Goal: Register for event/course

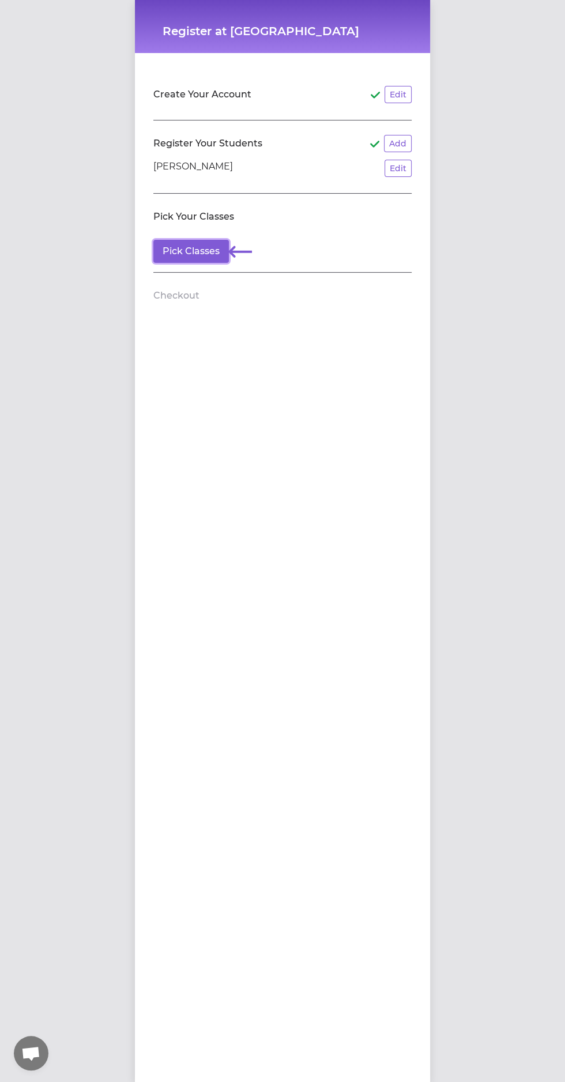
click at [182, 258] on button "Pick Classes" at bounding box center [191, 251] width 76 height 23
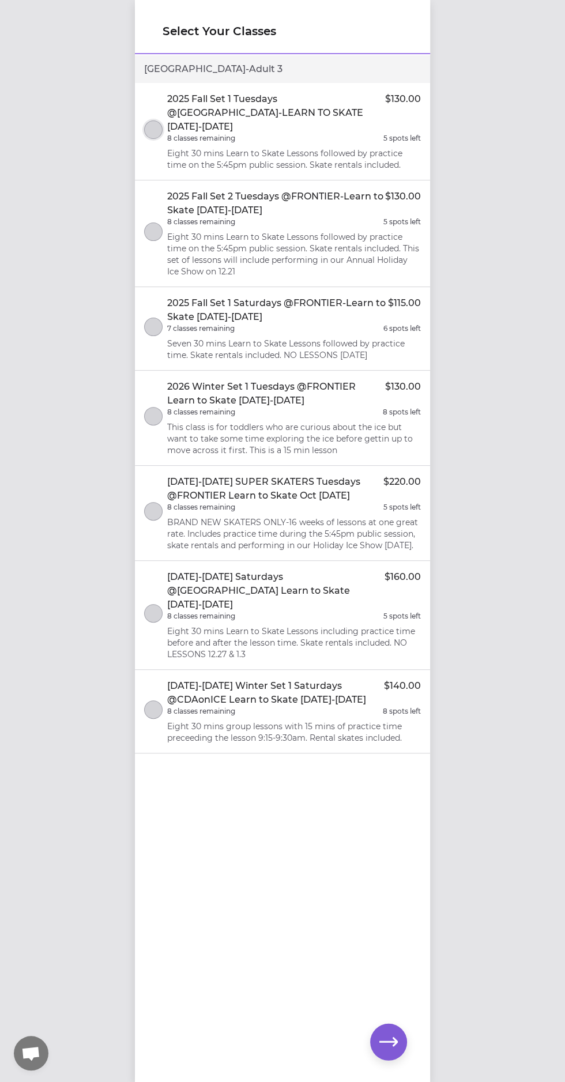
click at [155, 122] on button "select class" at bounding box center [153, 130] width 18 height 18
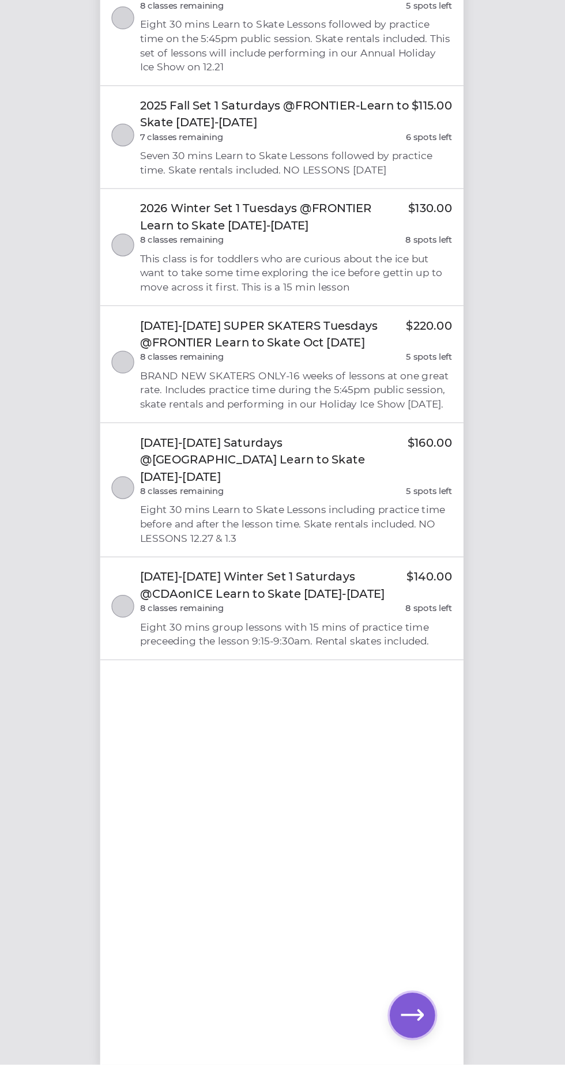
click at [389, 1060] on button "button" at bounding box center [388, 1041] width 37 height 37
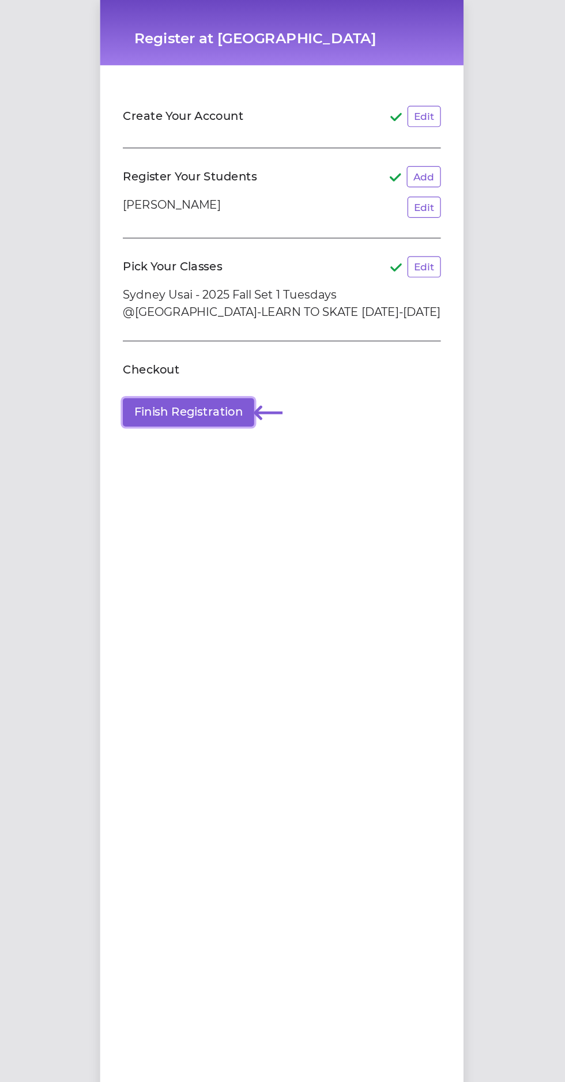
click at [205, 334] on button "Finish Registration" at bounding box center [206, 334] width 107 height 23
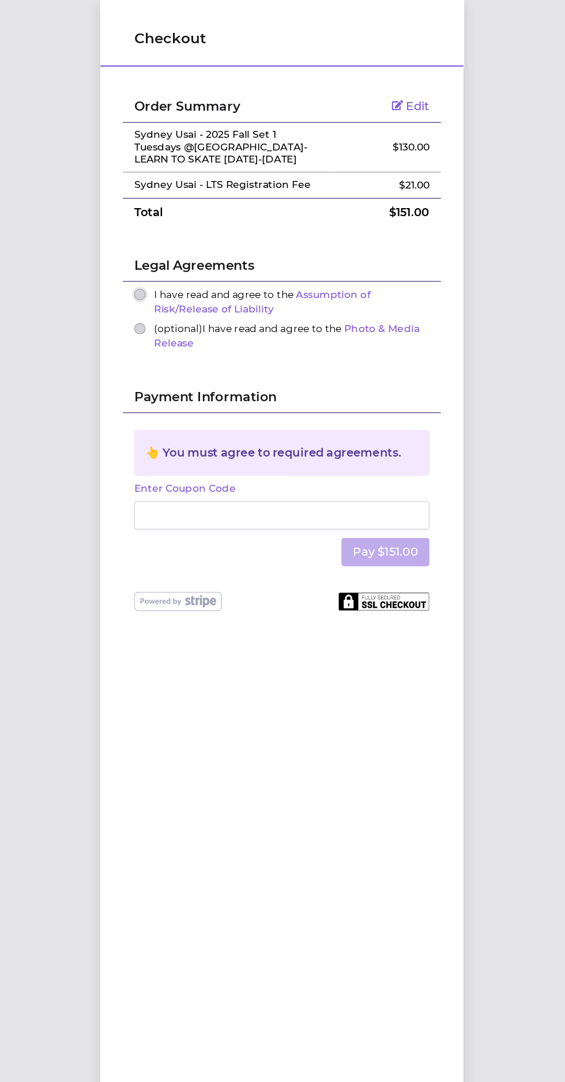
click at [165, 238] on button "I have read and agree to the Assumption of Risk/Release of Liability" at bounding box center [167, 239] width 9 height 9
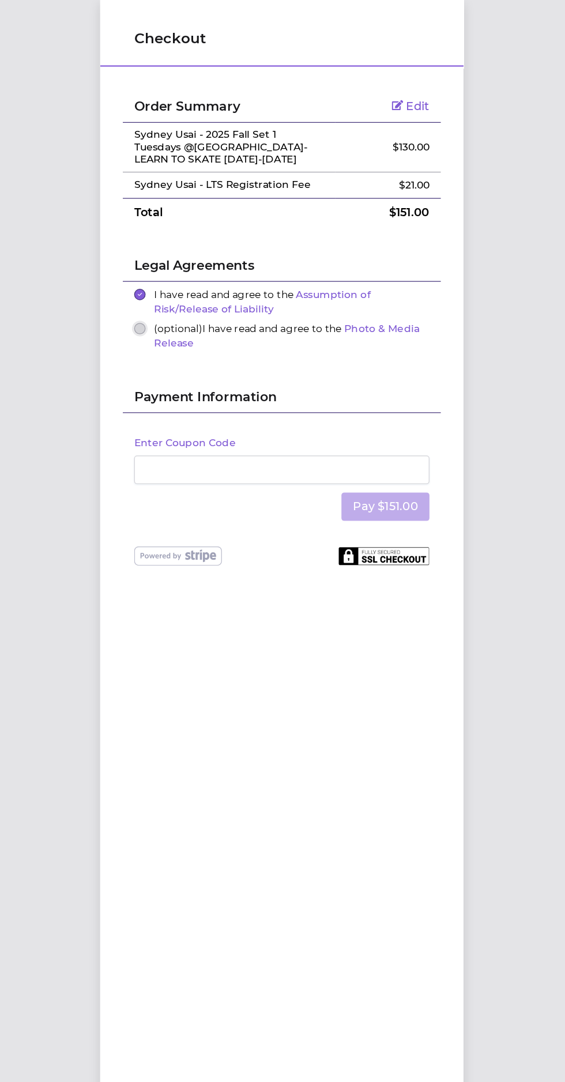
click at [164, 265] on button "(optional) I have read and agree to the Photo & Media Release" at bounding box center [167, 266] width 9 height 9
click at [374, 410] on button "Pay $151.00" at bounding box center [366, 411] width 71 height 23
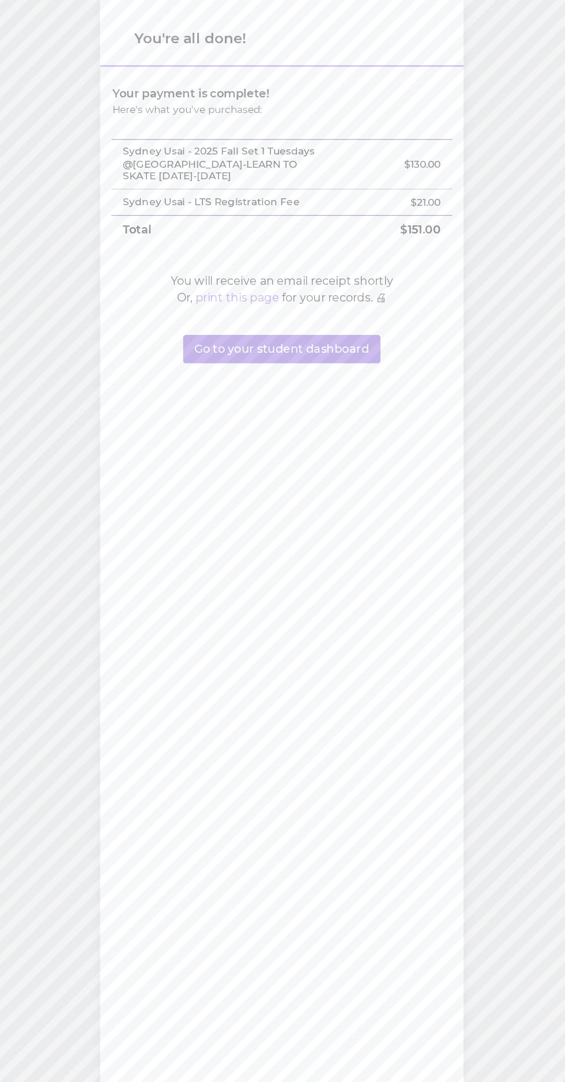
click at [260, 285] on button "Go to your student dashboard" at bounding box center [282, 283] width 160 height 23
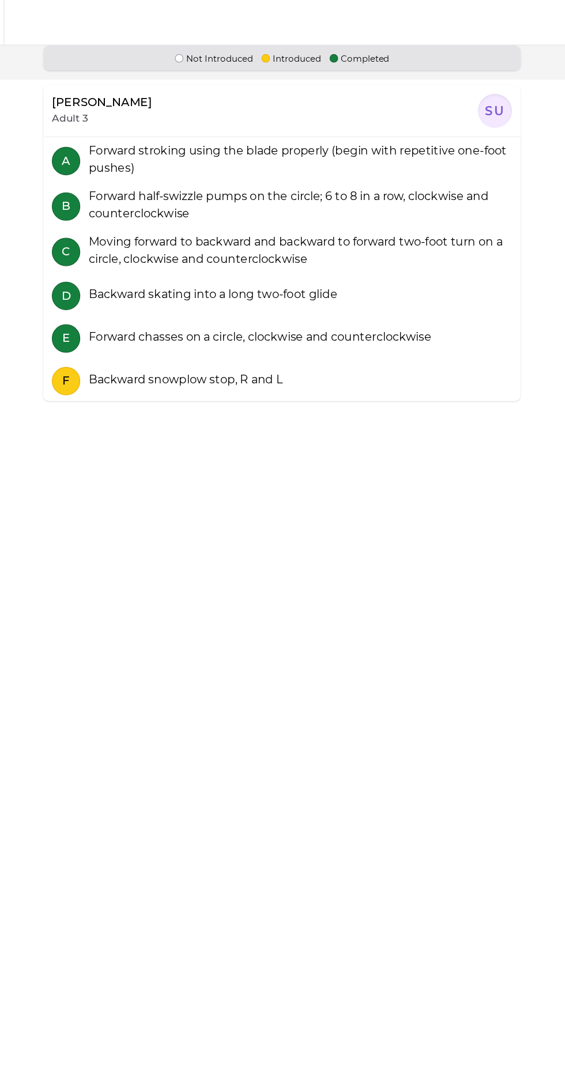
scroll to position [4, 0]
